Goal: Transaction & Acquisition: Purchase product/service

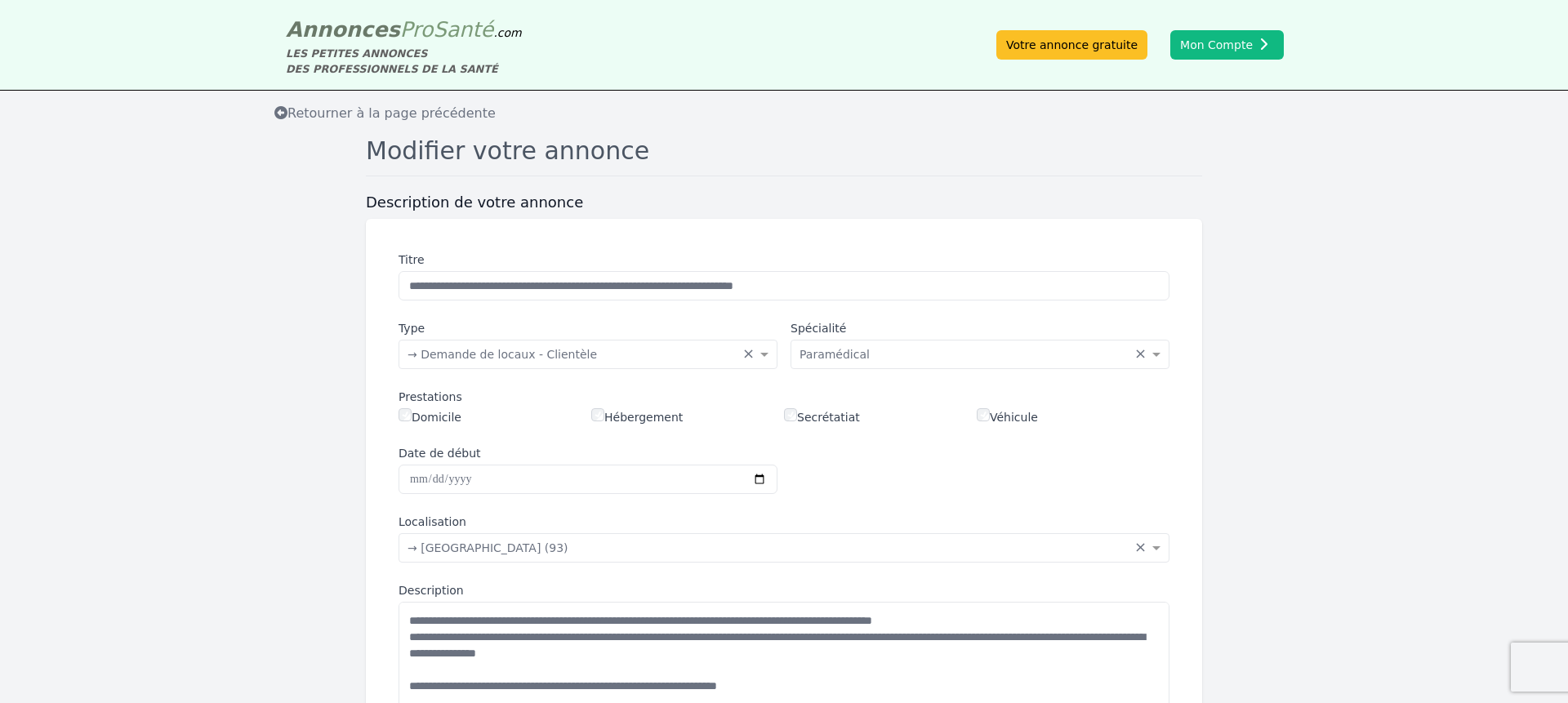
scroll to position [604, 0]
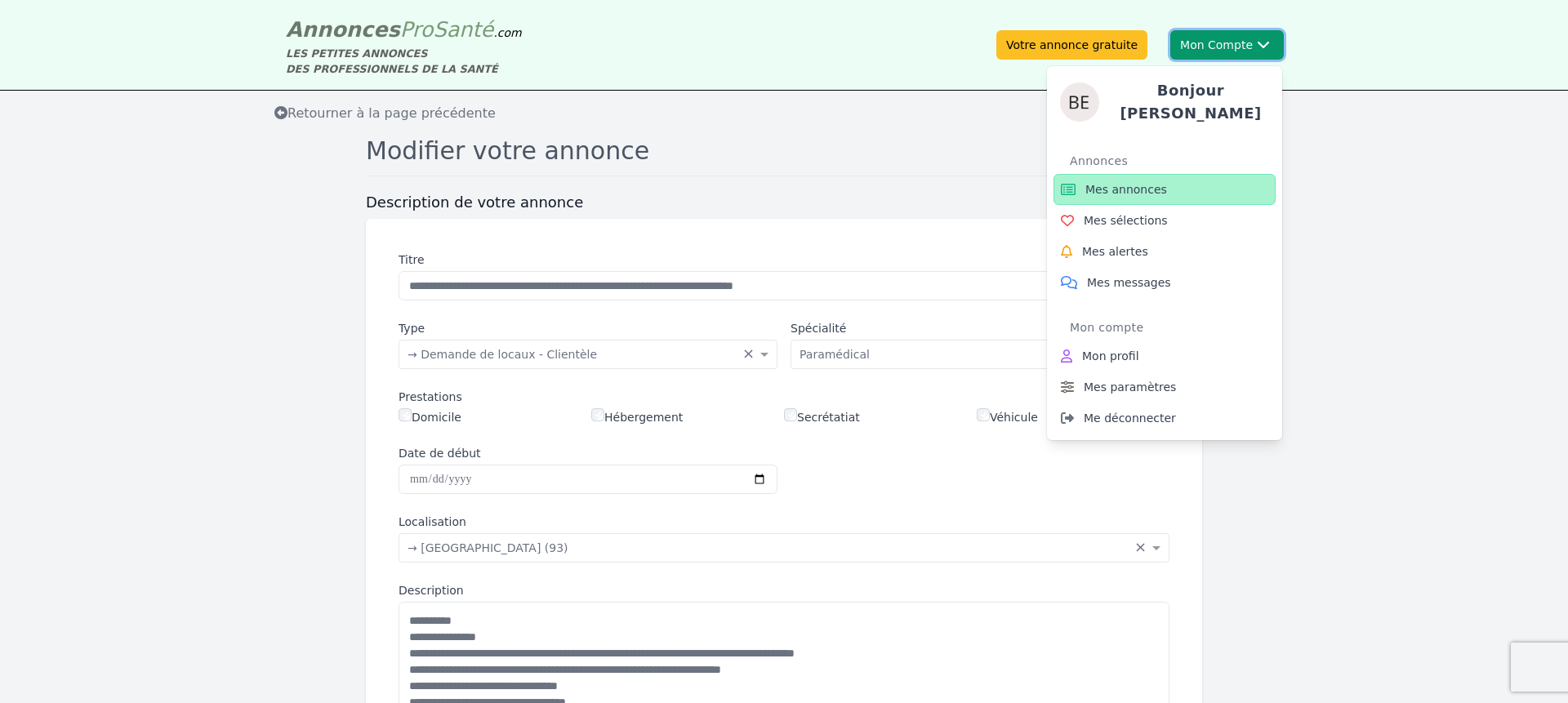
click at [1258, 47] on icon at bounding box center [1263, 44] width 13 height 8
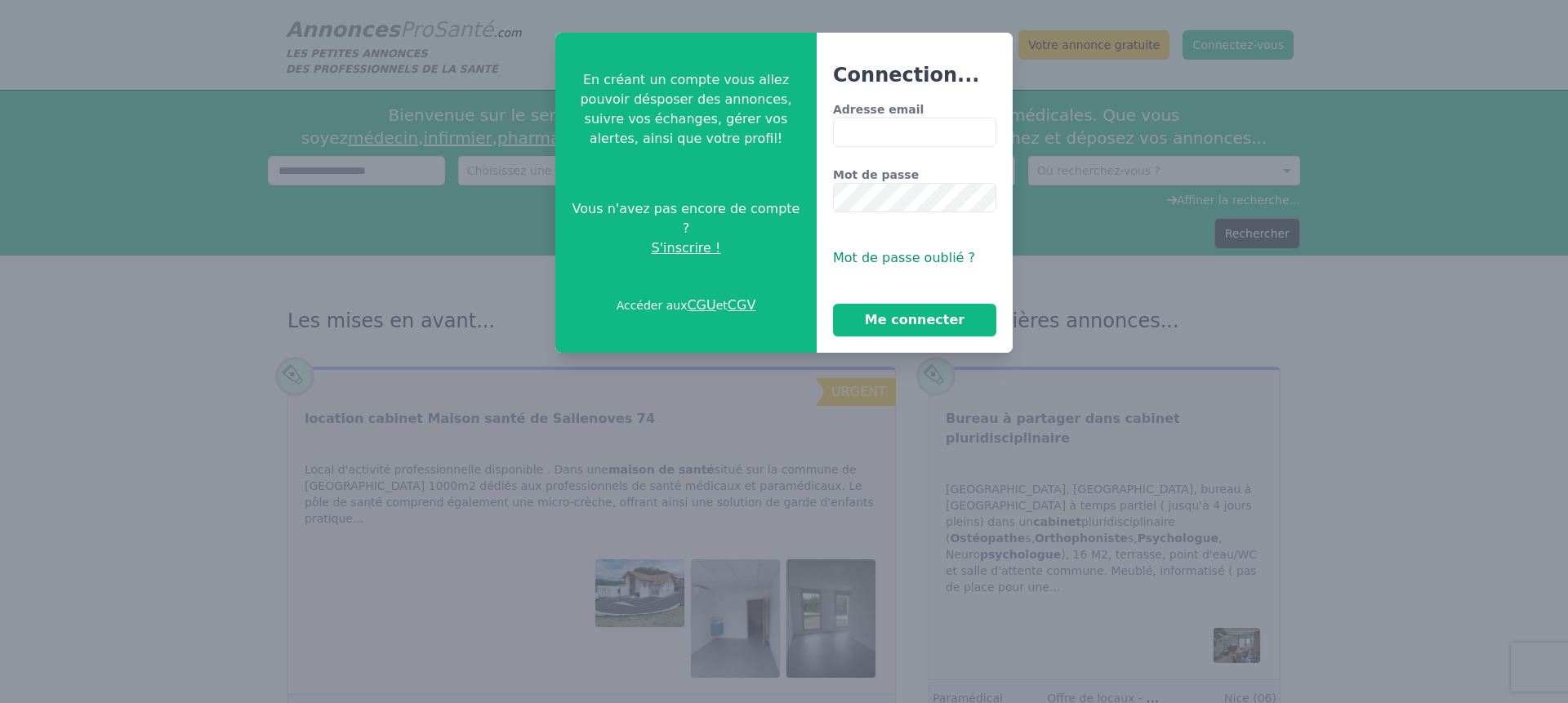
type input "**********"
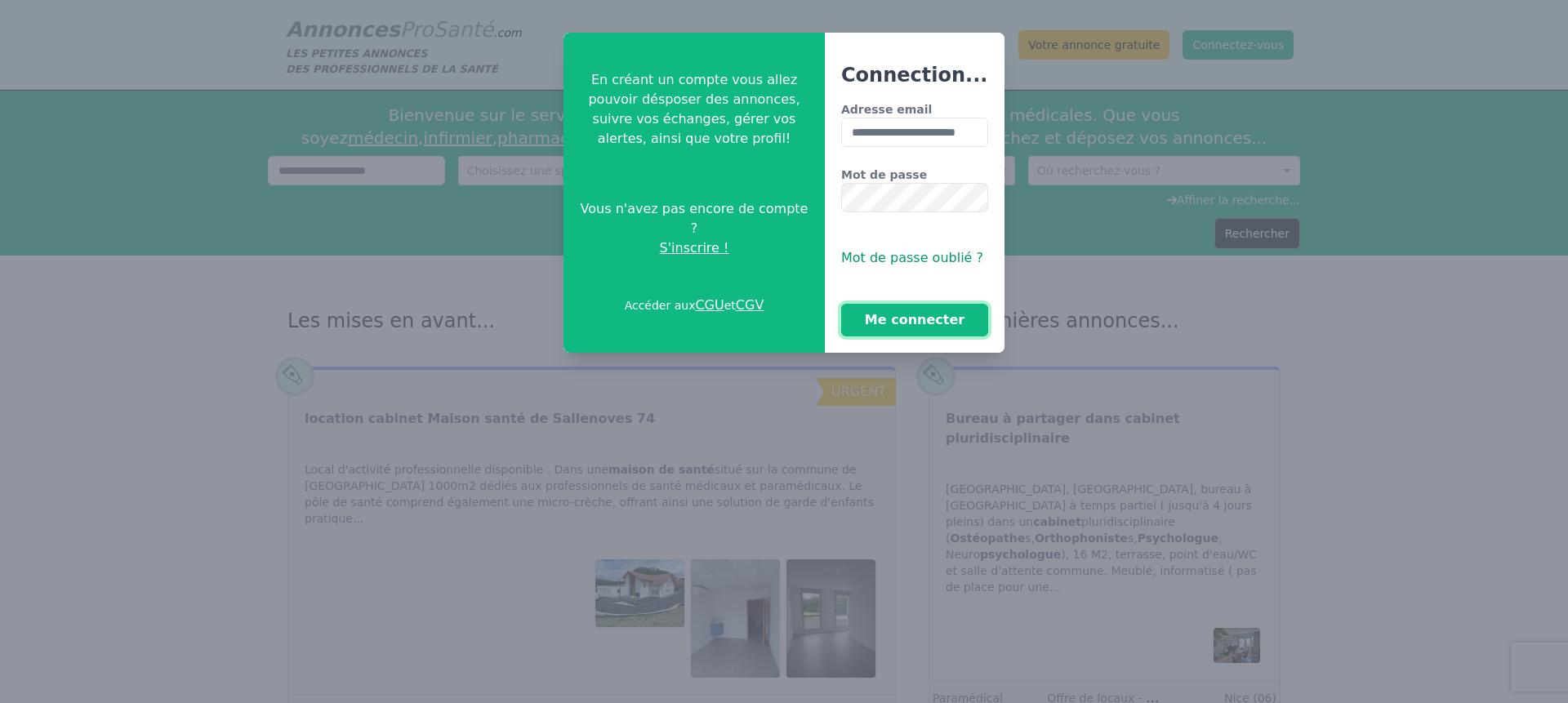
click at [890, 324] on button "Me connecter" at bounding box center [914, 320] width 147 height 33
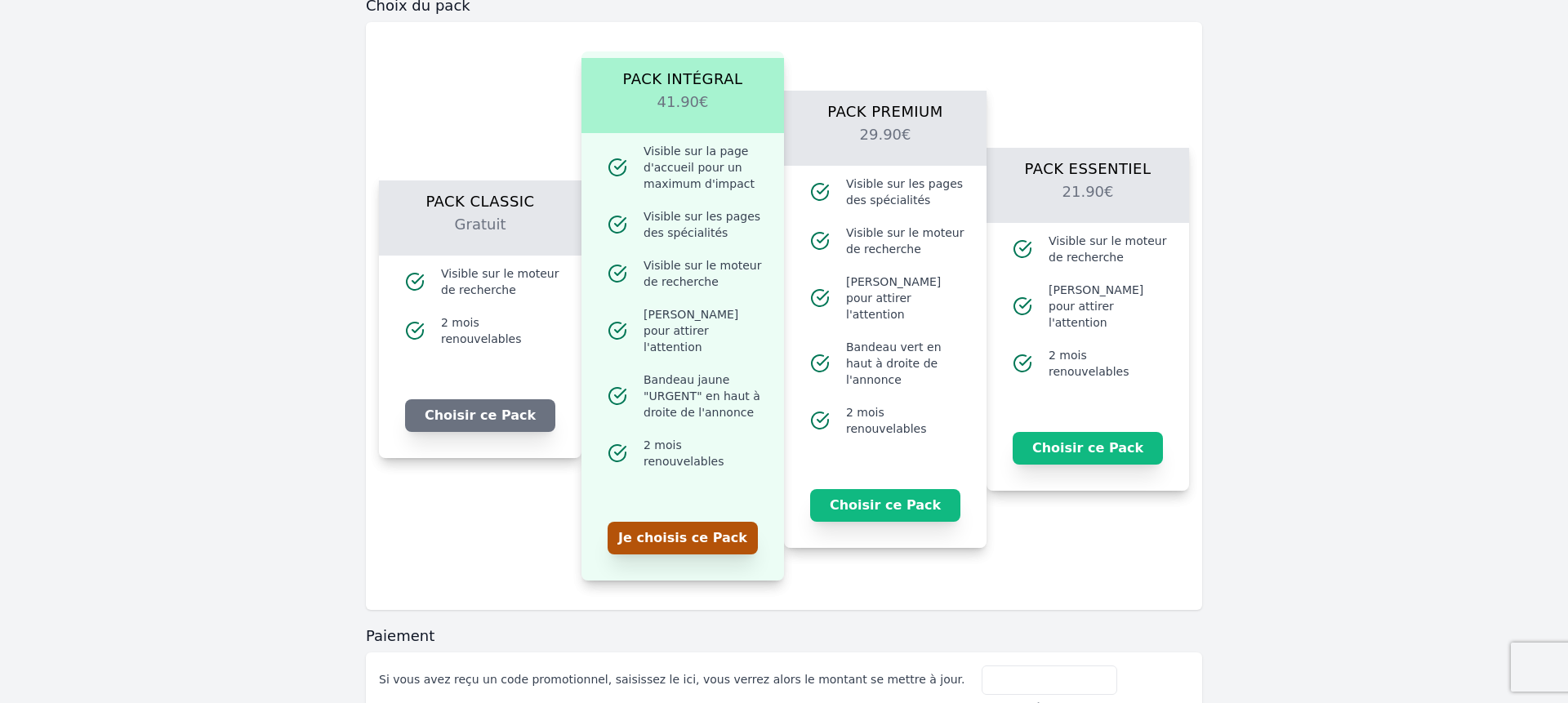
scroll to position [934, 0]
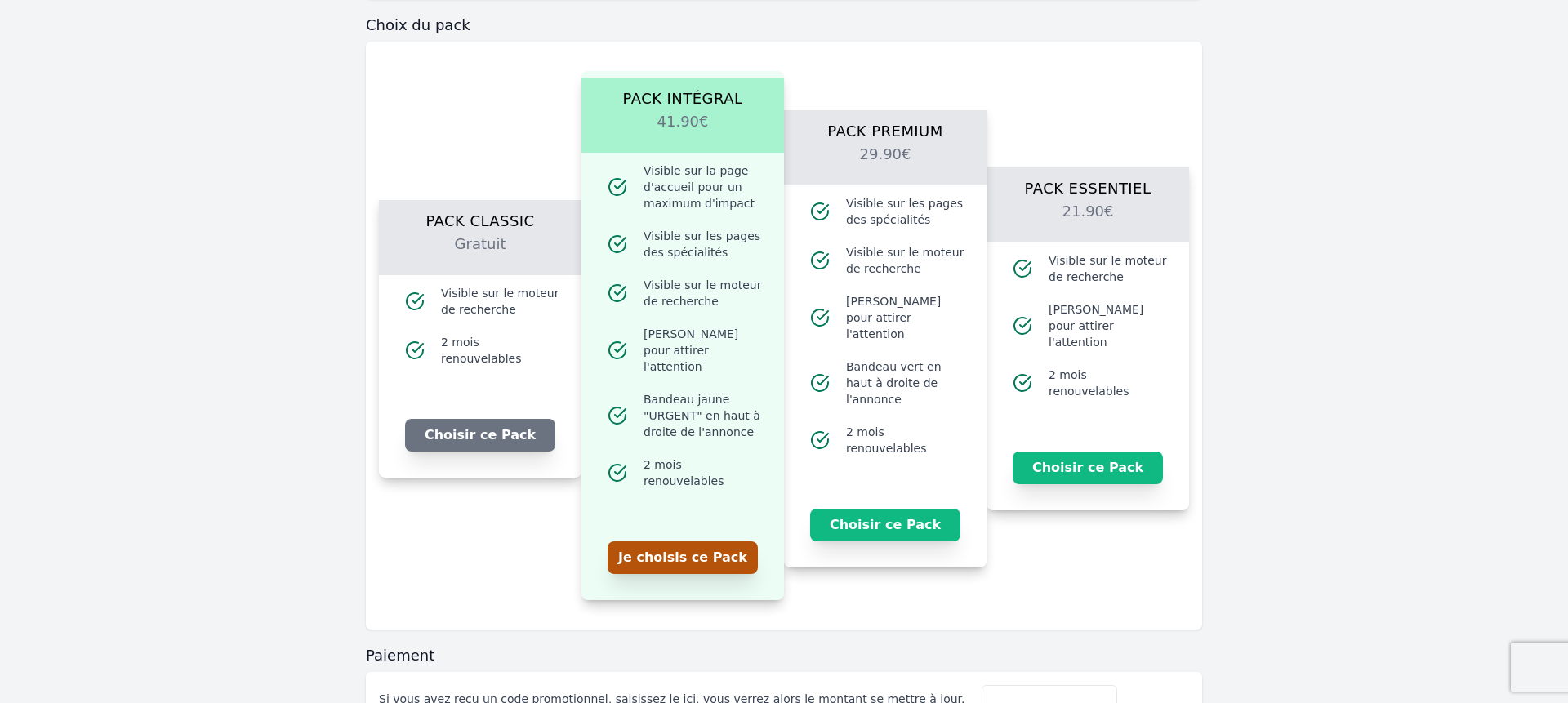
click at [733, 549] on button "Je choisis ce Pack" at bounding box center [682, 558] width 150 height 33
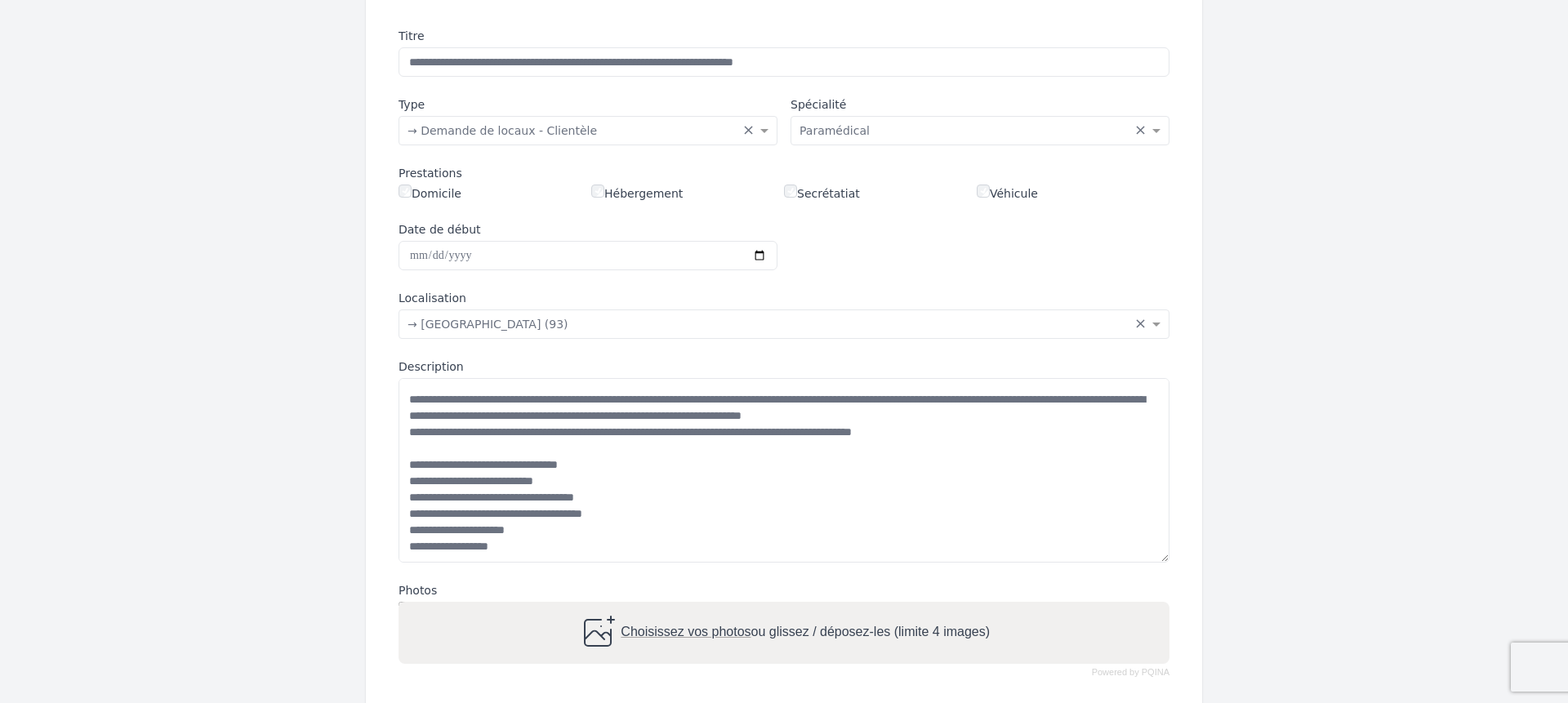
scroll to position [101, 0]
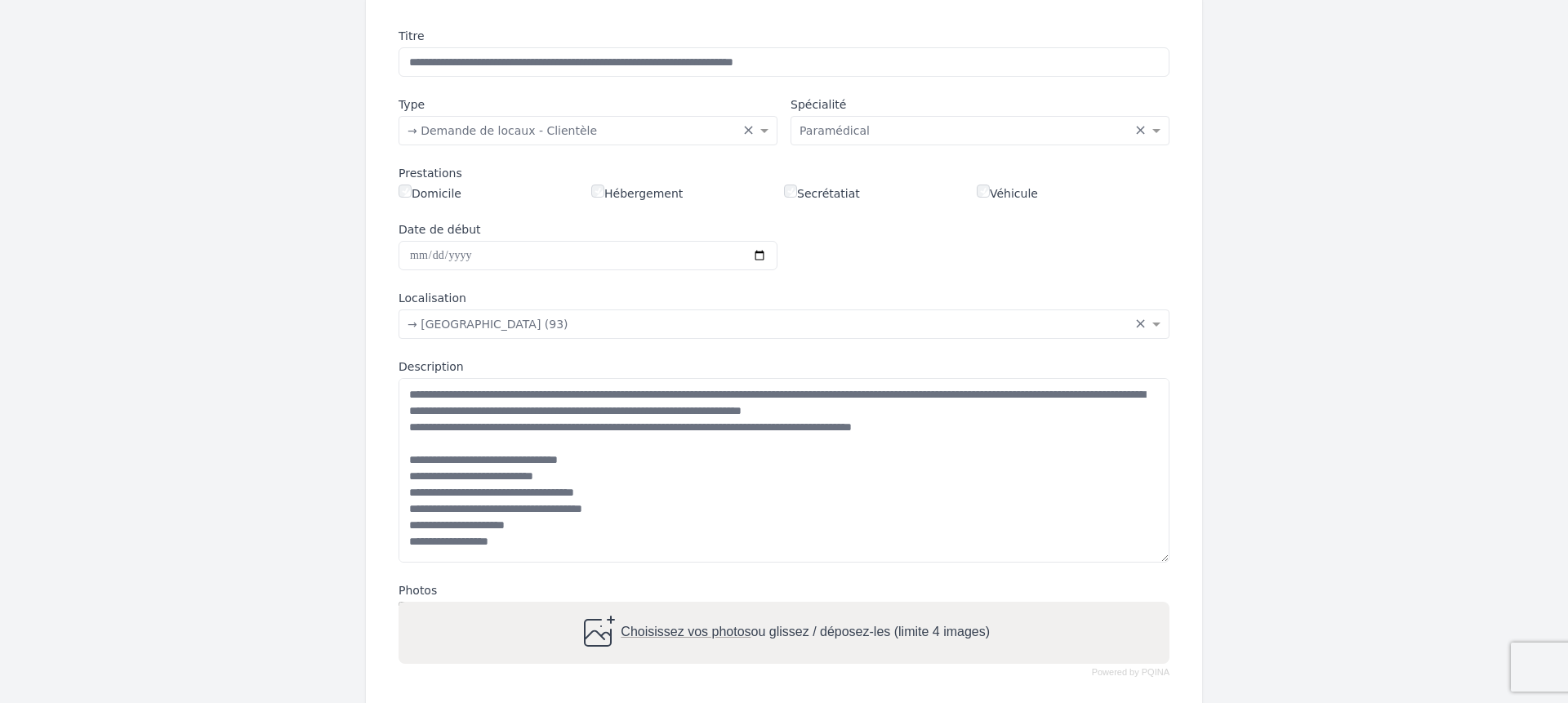
click at [717, 626] on span "Choisissez vos photos" at bounding box center [685, 632] width 129 height 14
click at [717, 606] on input "Choisissez vos photos ou glissez / déposez-les (limite 4 images)" at bounding box center [783, 605] width 771 height 5
type input "**********"
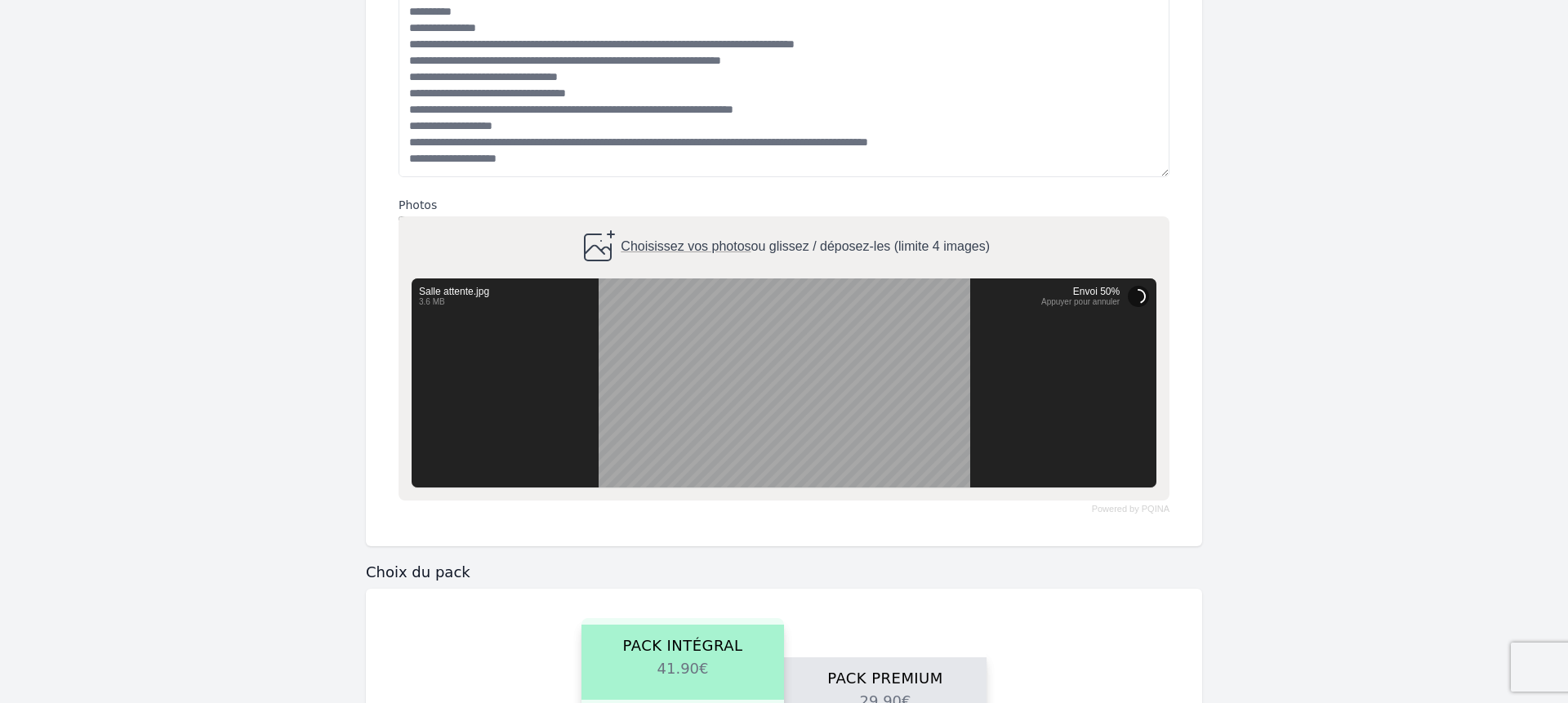
scroll to position [608, 0]
click at [732, 243] on span "Choisissez vos photos" at bounding box center [685, 247] width 129 height 14
click at [732, 222] on input "Choisissez vos photos ou glissez / déposez-les (limite 4 images)" at bounding box center [783, 220] width 771 height 5
type input "**********"
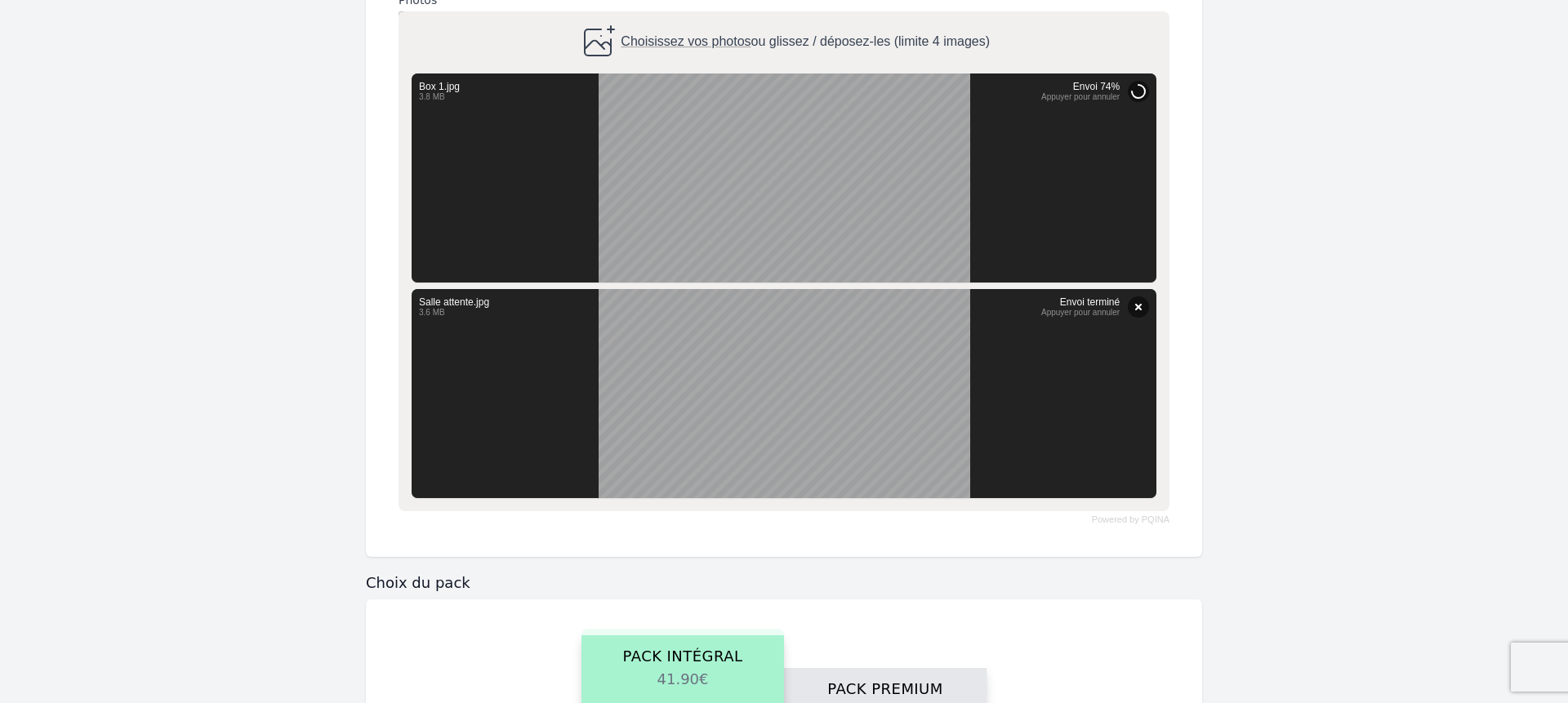
scroll to position [813, 0]
click at [718, 47] on span "Choisissez vos photos" at bounding box center [685, 43] width 129 height 14
click at [718, 18] on input "Choisissez vos photos ou glissez / déposez-les (limite 4 images)" at bounding box center [783, 16] width 771 height 5
type input "**********"
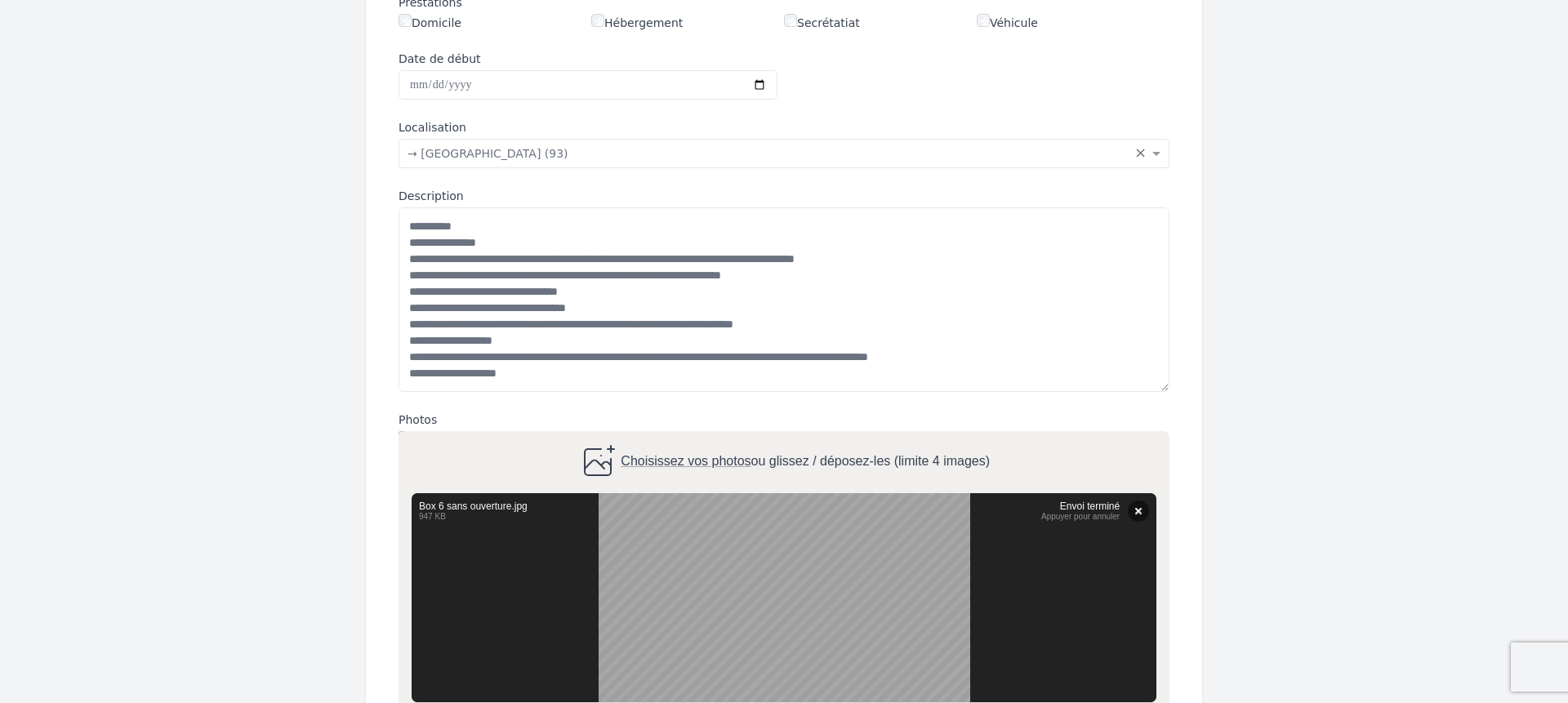
scroll to position [365, 0]
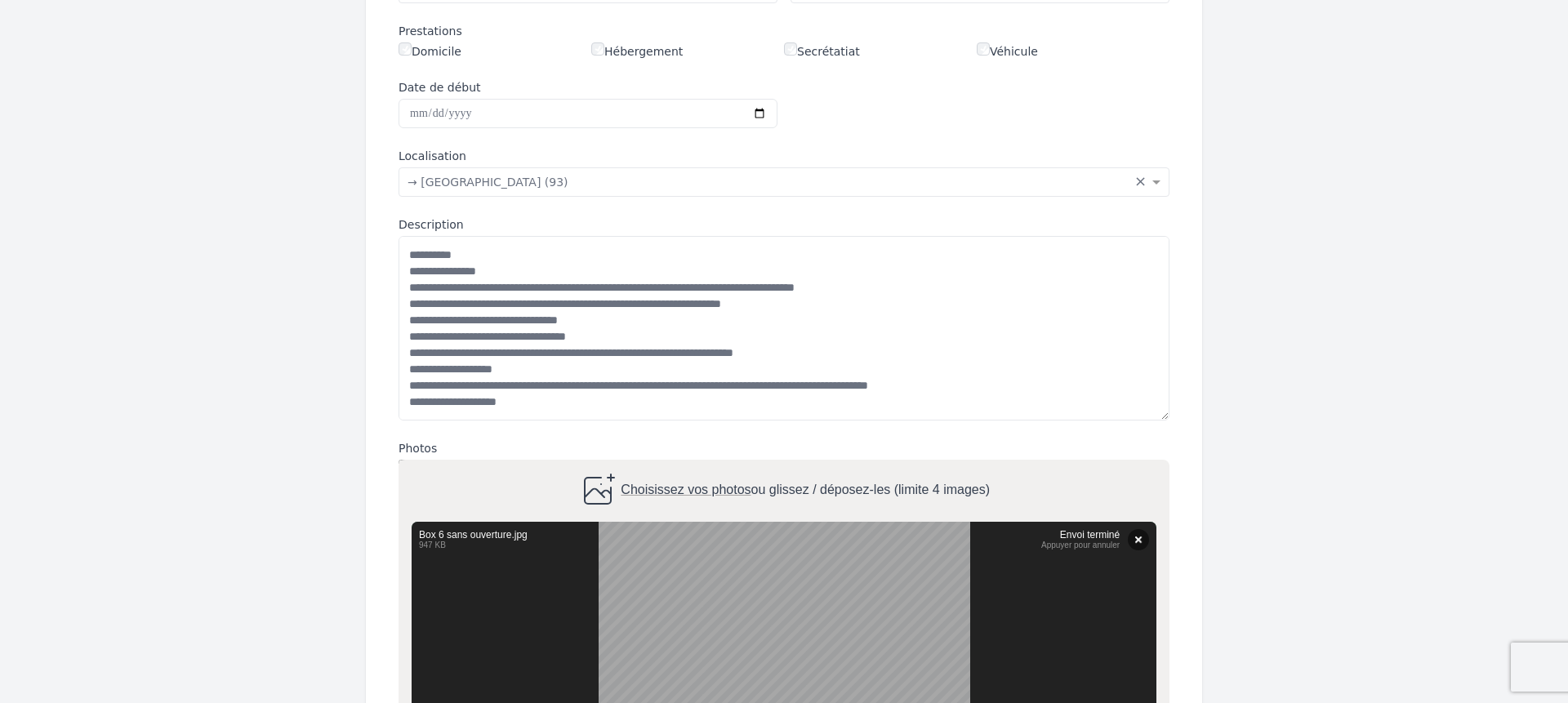
click at [729, 491] on span "Choisissez vos photos" at bounding box center [685, 490] width 129 height 14
click at [729, 465] on input "Choisissez vos photos ou glissez / déposez-les (limite 4 images)" at bounding box center [783, 462] width 771 height 5
click at [1143, 542] on button "Supprimer" at bounding box center [1138, 540] width 21 height 21
click at [749, 490] on div "Choisissez vos photos ou glissez / déposez-les (limite 4 images)" at bounding box center [784, 491] width 411 height 39
click at [749, 465] on input "Choisissez vos photos ou glissez / déposez-les (limite 4 images)" at bounding box center [783, 462] width 771 height 5
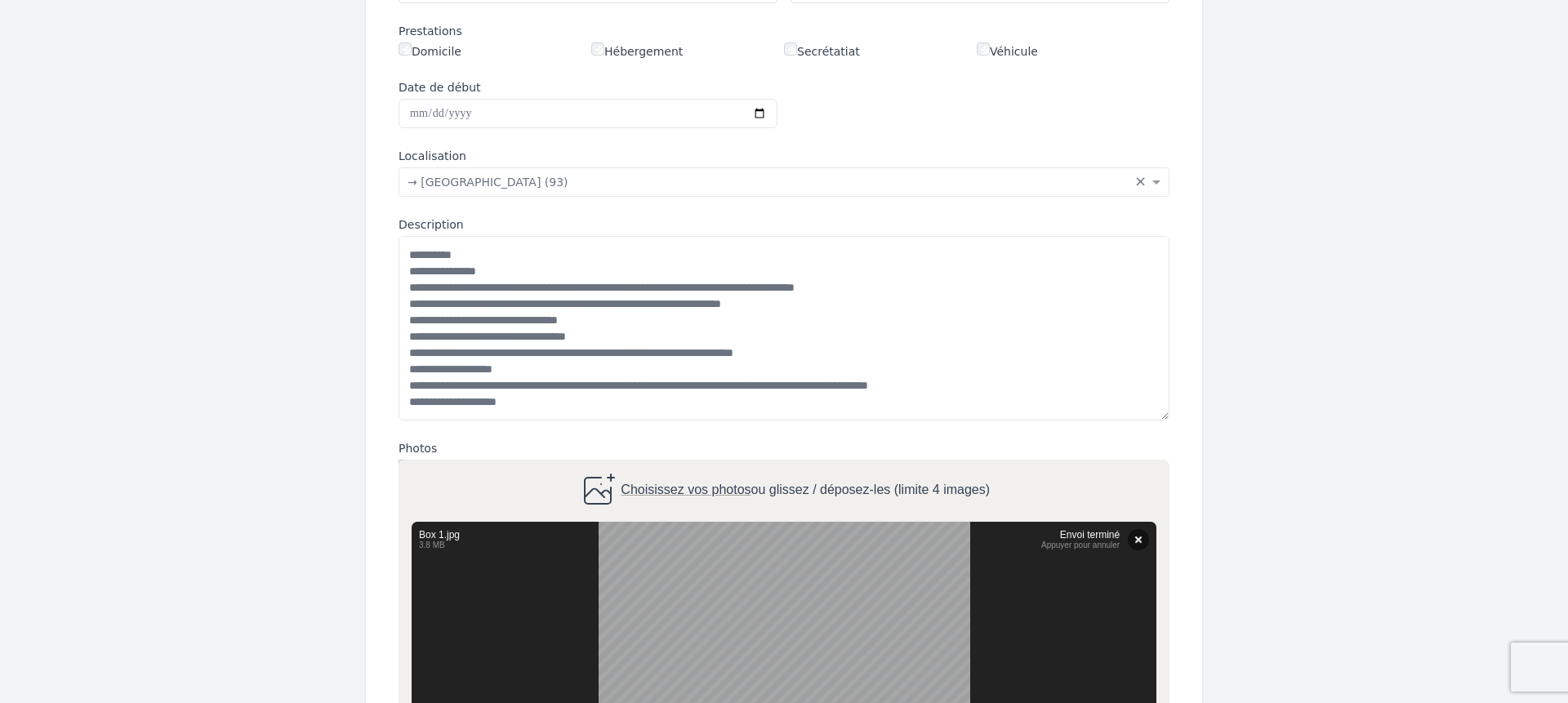
type input "**********"
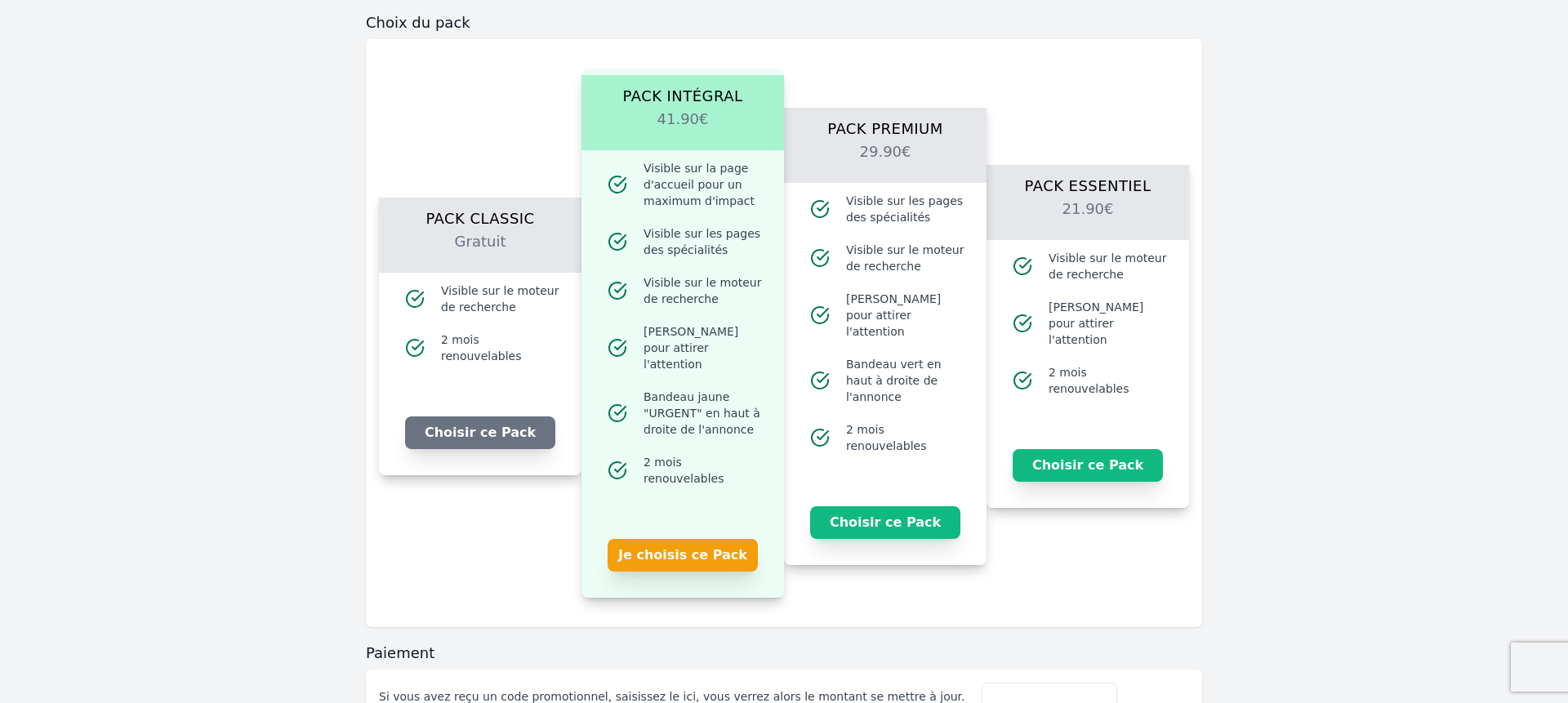
scroll to position [1766, 0]
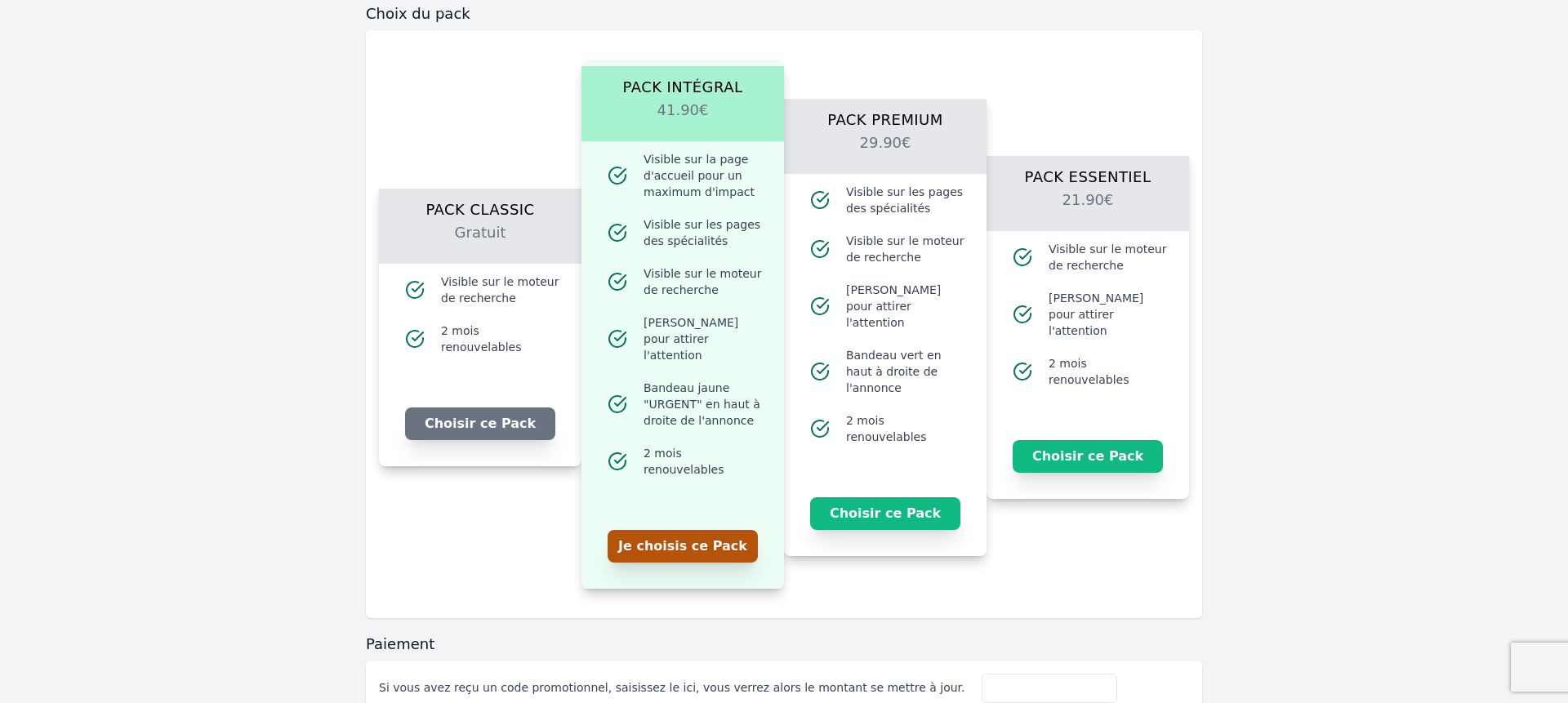
click at [723, 533] on button "Je choisis ce Pack" at bounding box center [682, 547] width 150 height 33
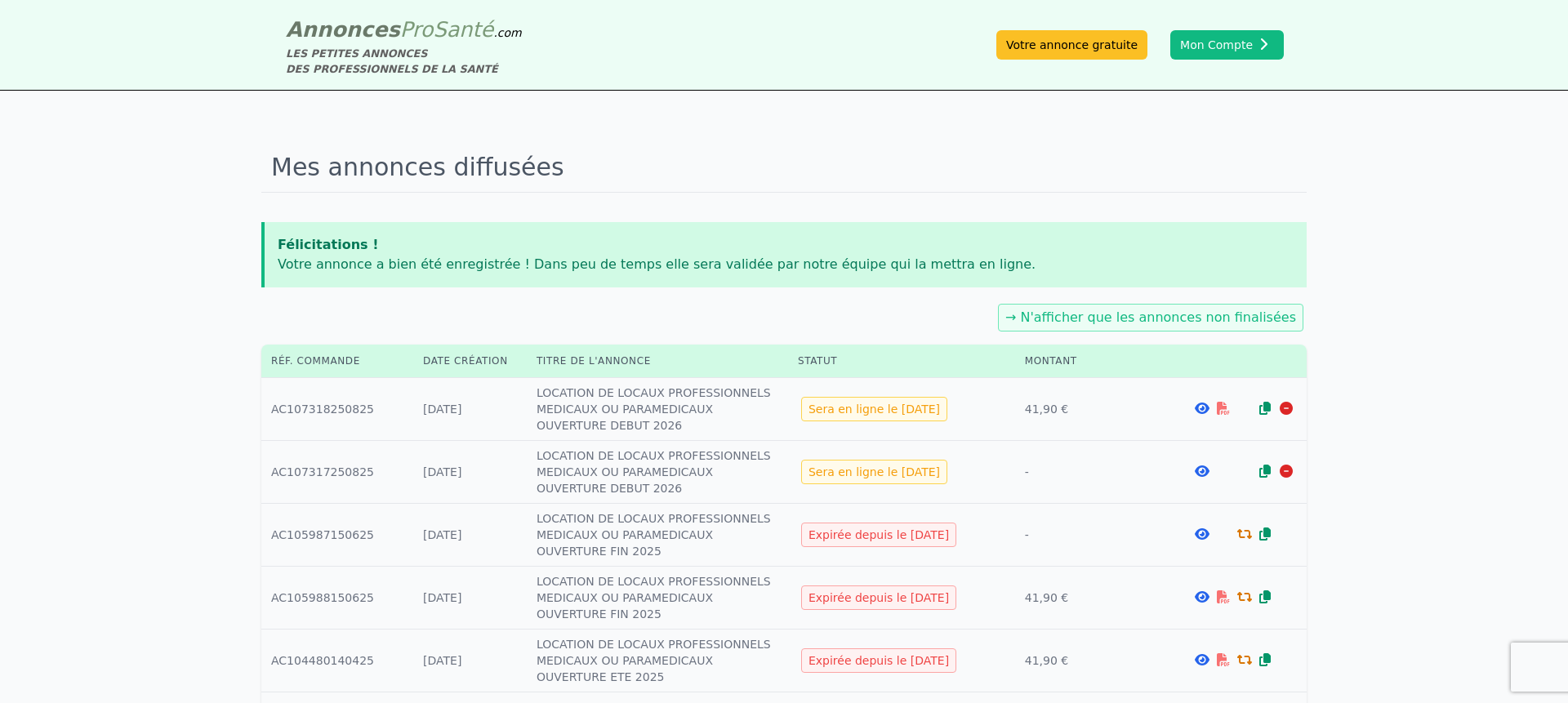
click at [1203, 470] on icon at bounding box center [1202, 471] width 15 height 13
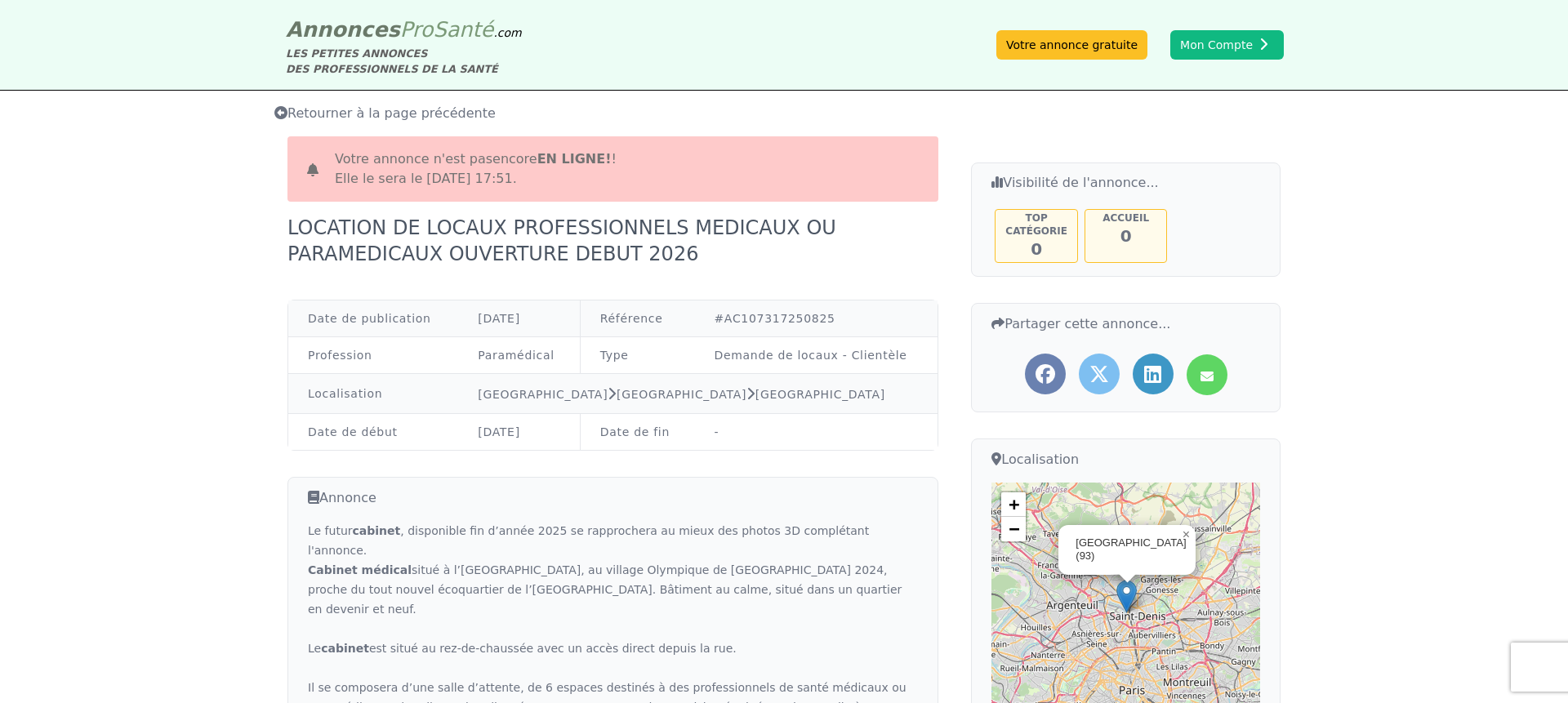
scroll to position [2, 0]
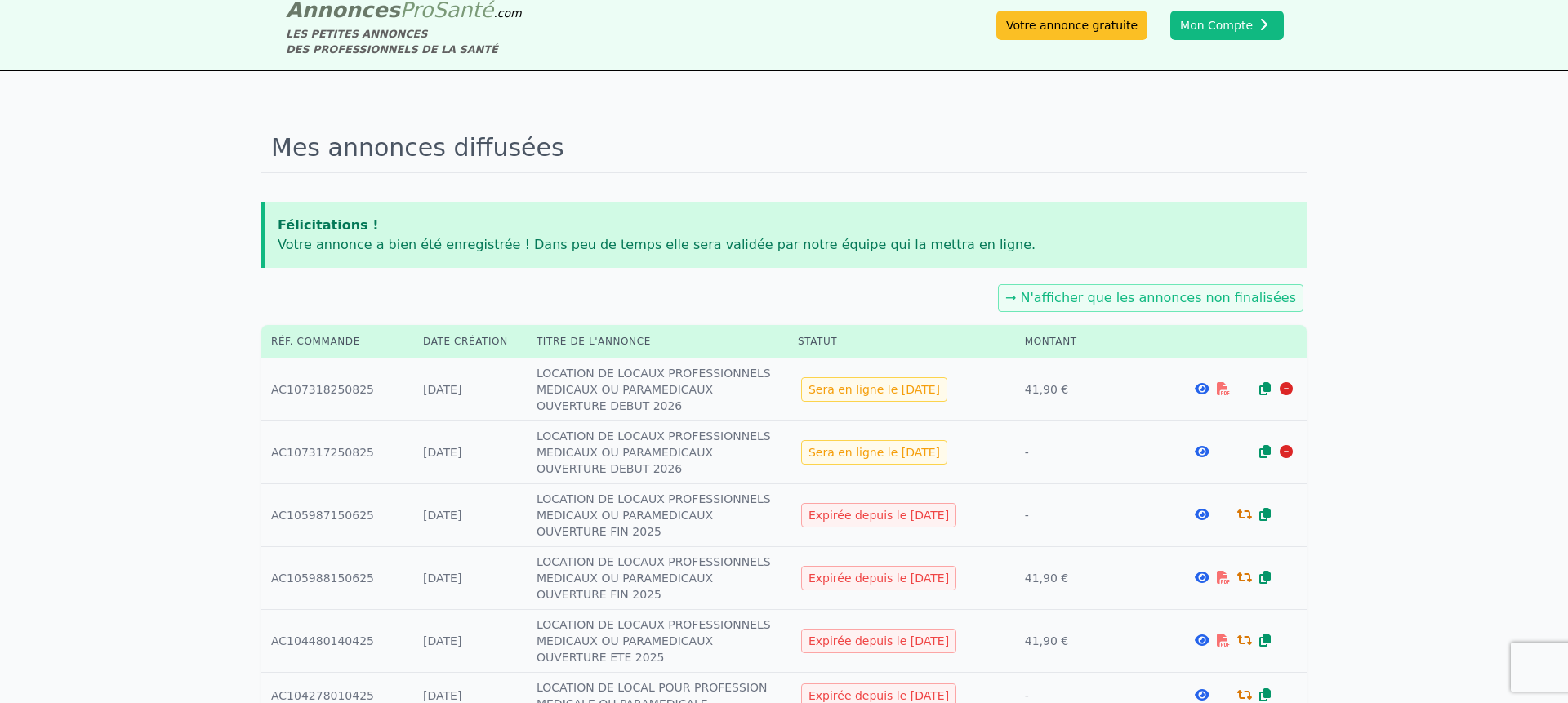
scroll to position [12, 0]
